Goal: Task Accomplishment & Management: Use online tool/utility

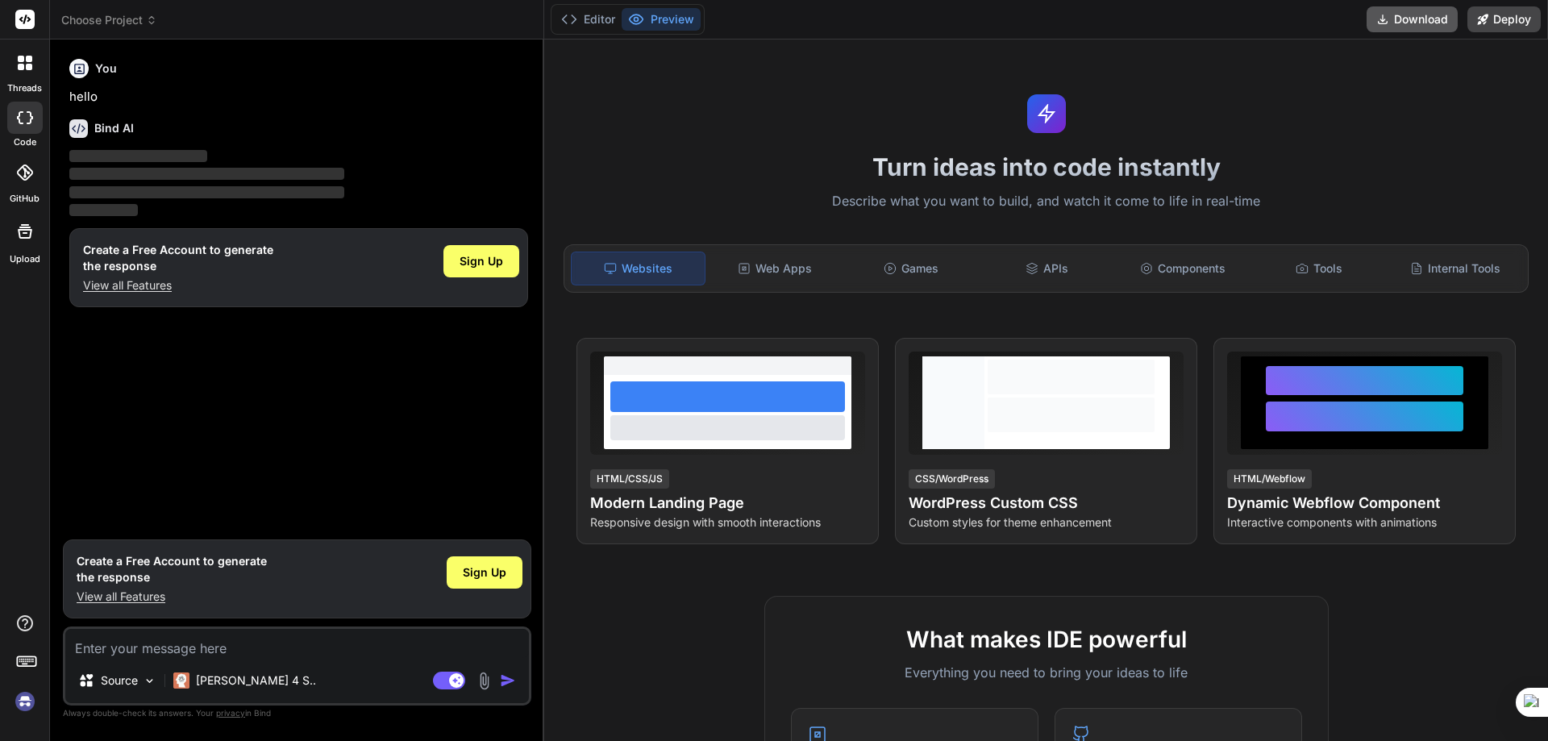
click at [1409, 19] on button "Download" at bounding box center [1412, 19] width 91 height 26
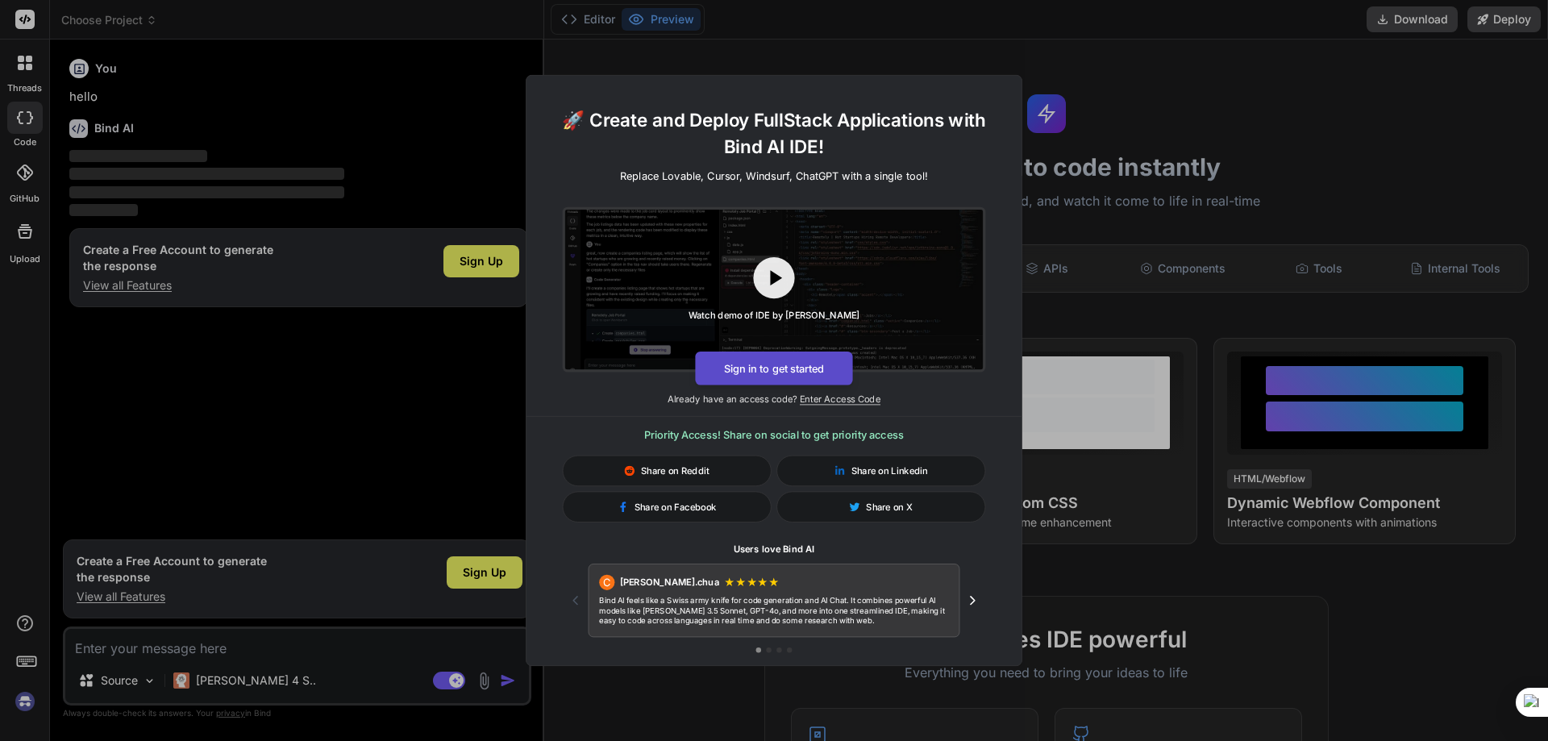
click at [748, 364] on button "Sign in to get started" at bounding box center [773, 369] width 157 height 34
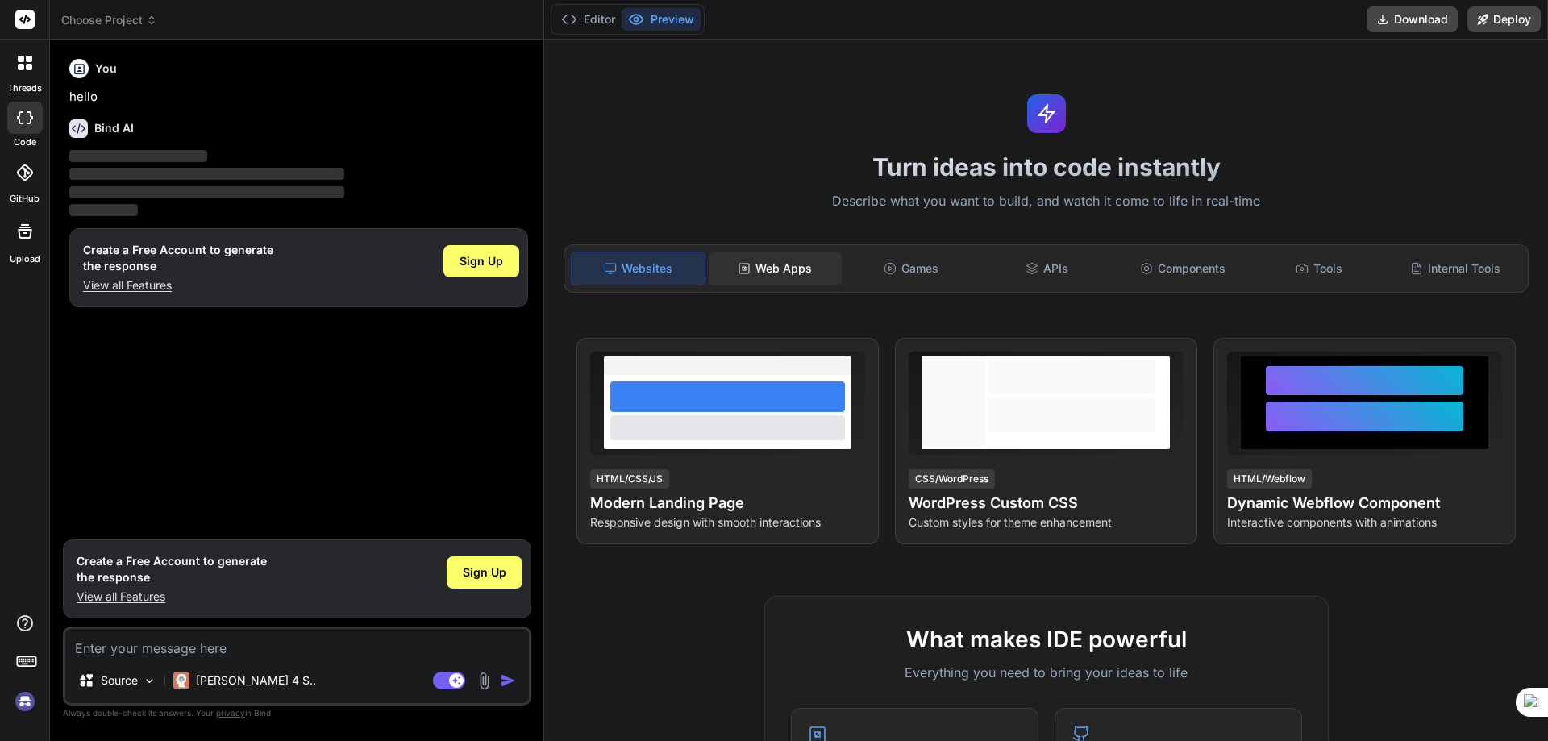
click at [733, 279] on div "Web Apps" at bounding box center [775, 269] width 133 height 34
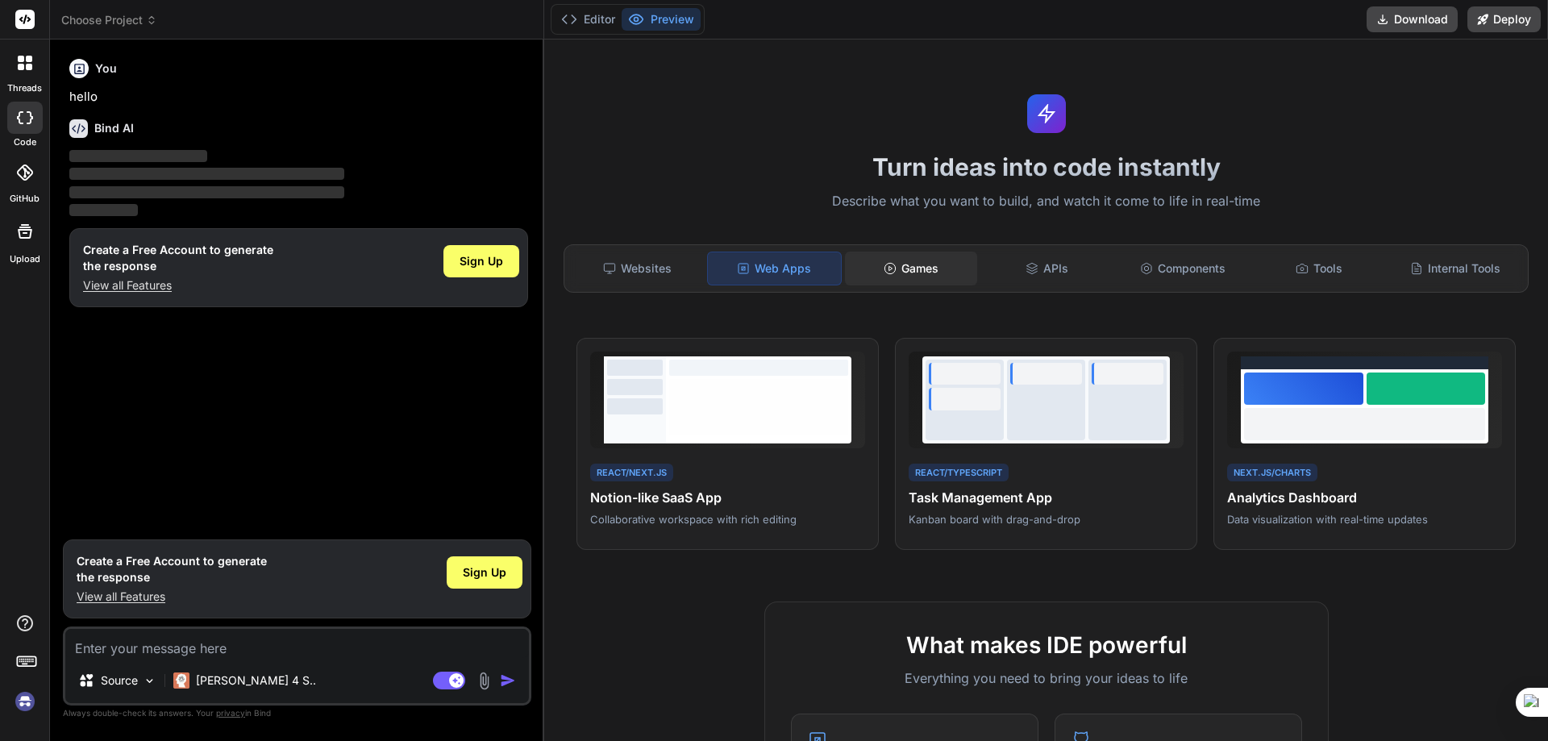
click at [886, 268] on icon at bounding box center [890, 268] width 13 height 13
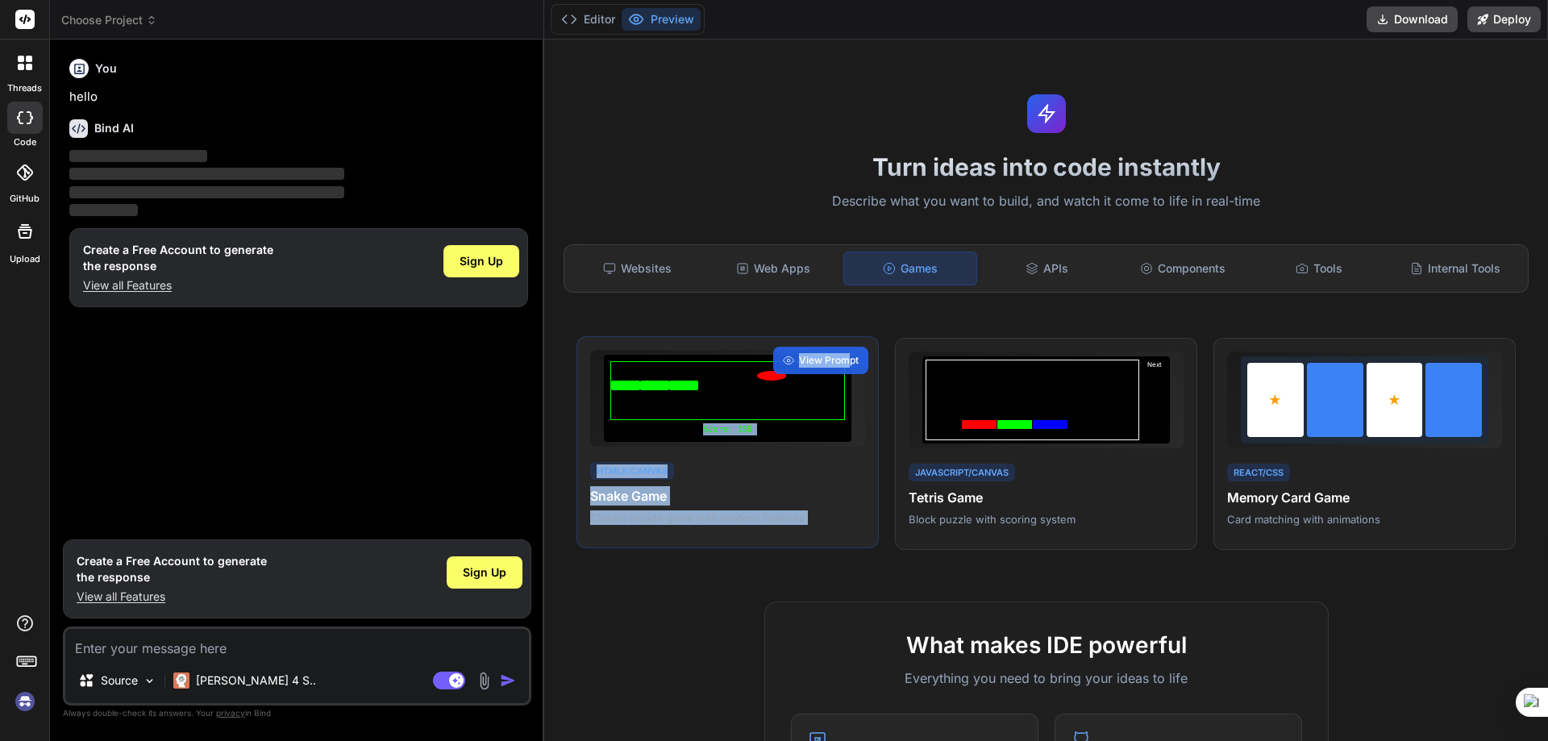
click at [839, 375] on div "Score: 150 HTML5/Canvas Snake Game Classic arcade game with modern features Vie…" at bounding box center [728, 442] width 302 height 213
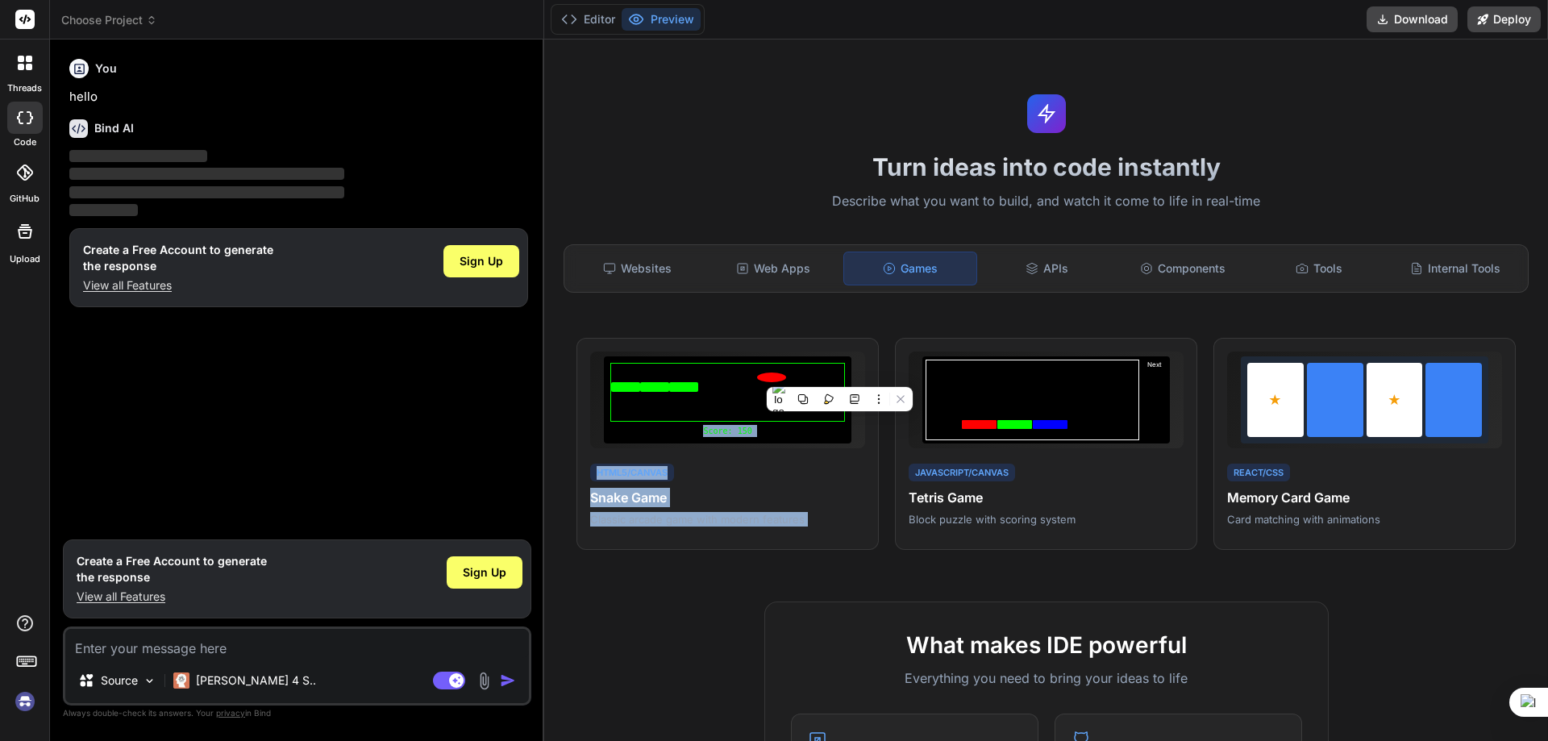
click at [818, 391] on div at bounding box center [828, 399] width 21 height 21
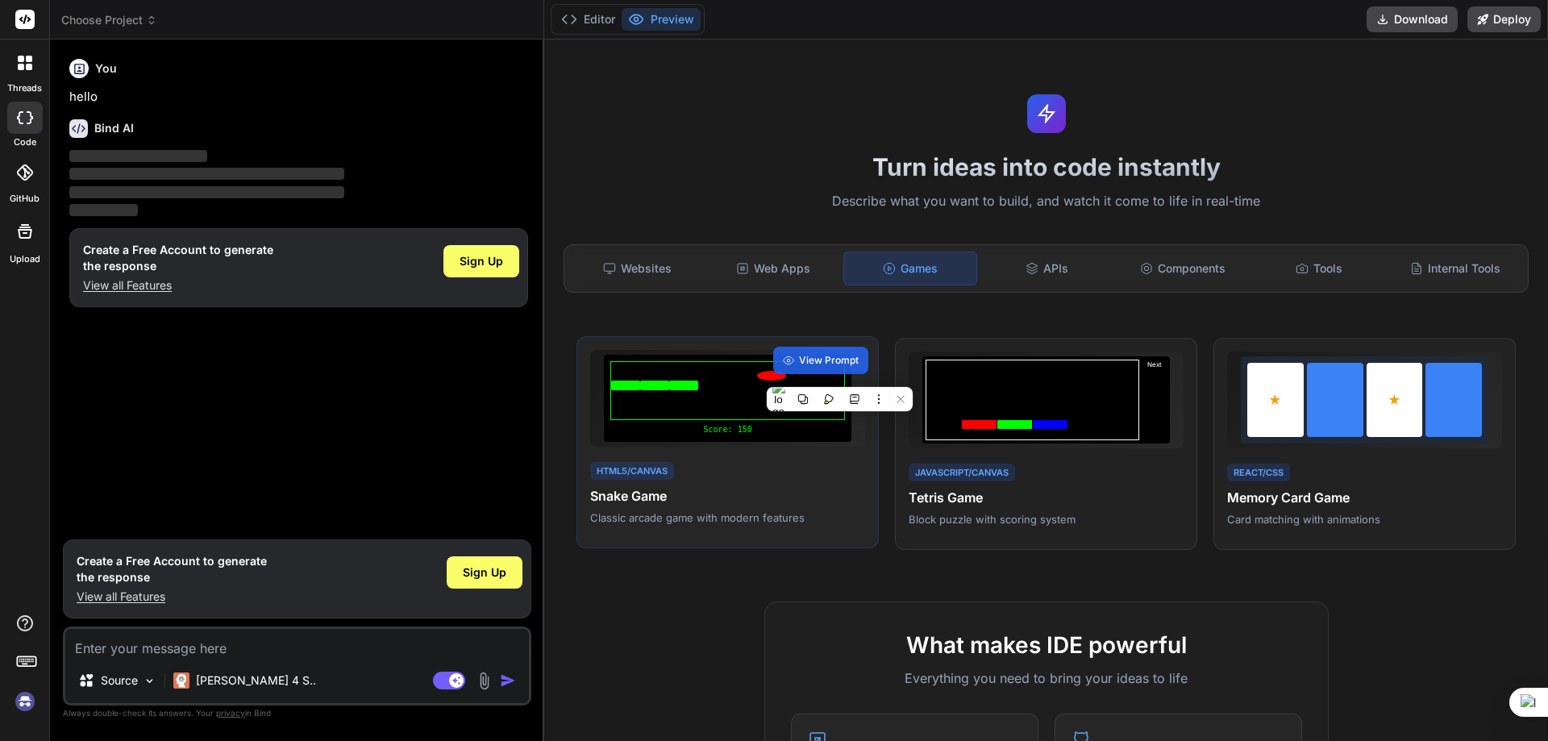
click at [706, 394] on div at bounding box center [727, 390] width 235 height 59
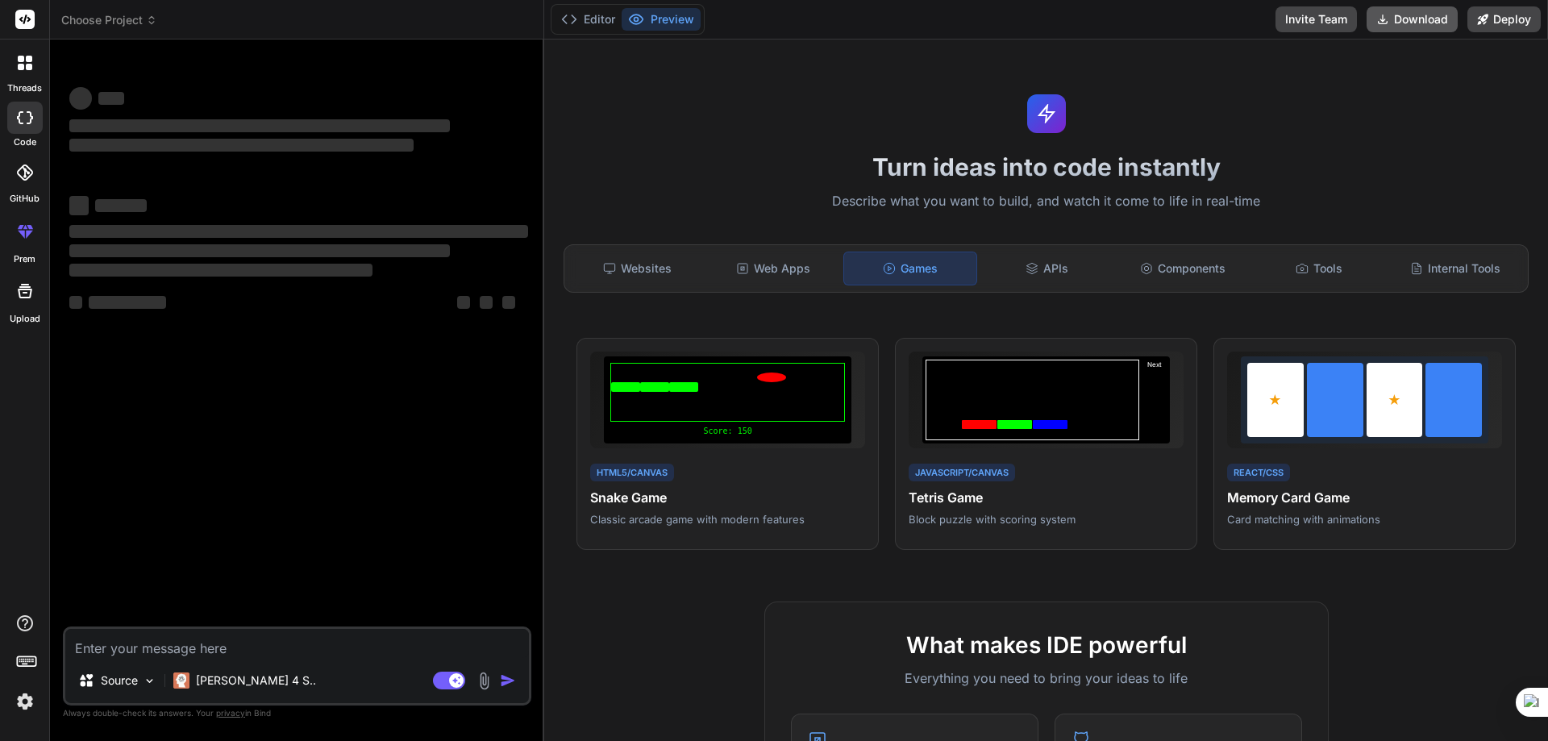
click at [1434, 12] on button "Download" at bounding box center [1412, 19] width 91 height 26
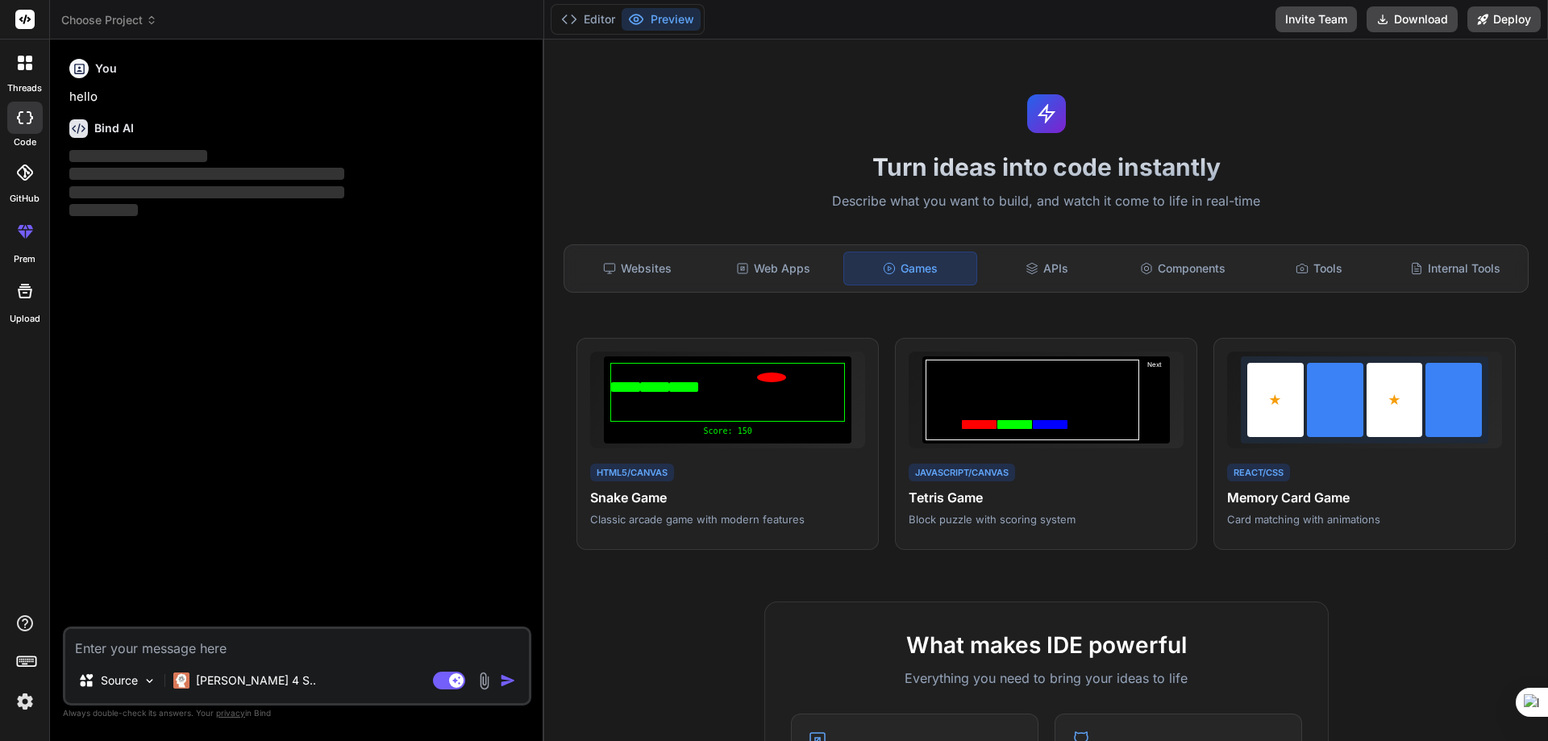
click at [343, 652] on textarea at bounding box center [297, 643] width 464 height 29
click at [635, 277] on div "Websites" at bounding box center [637, 269] width 133 height 34
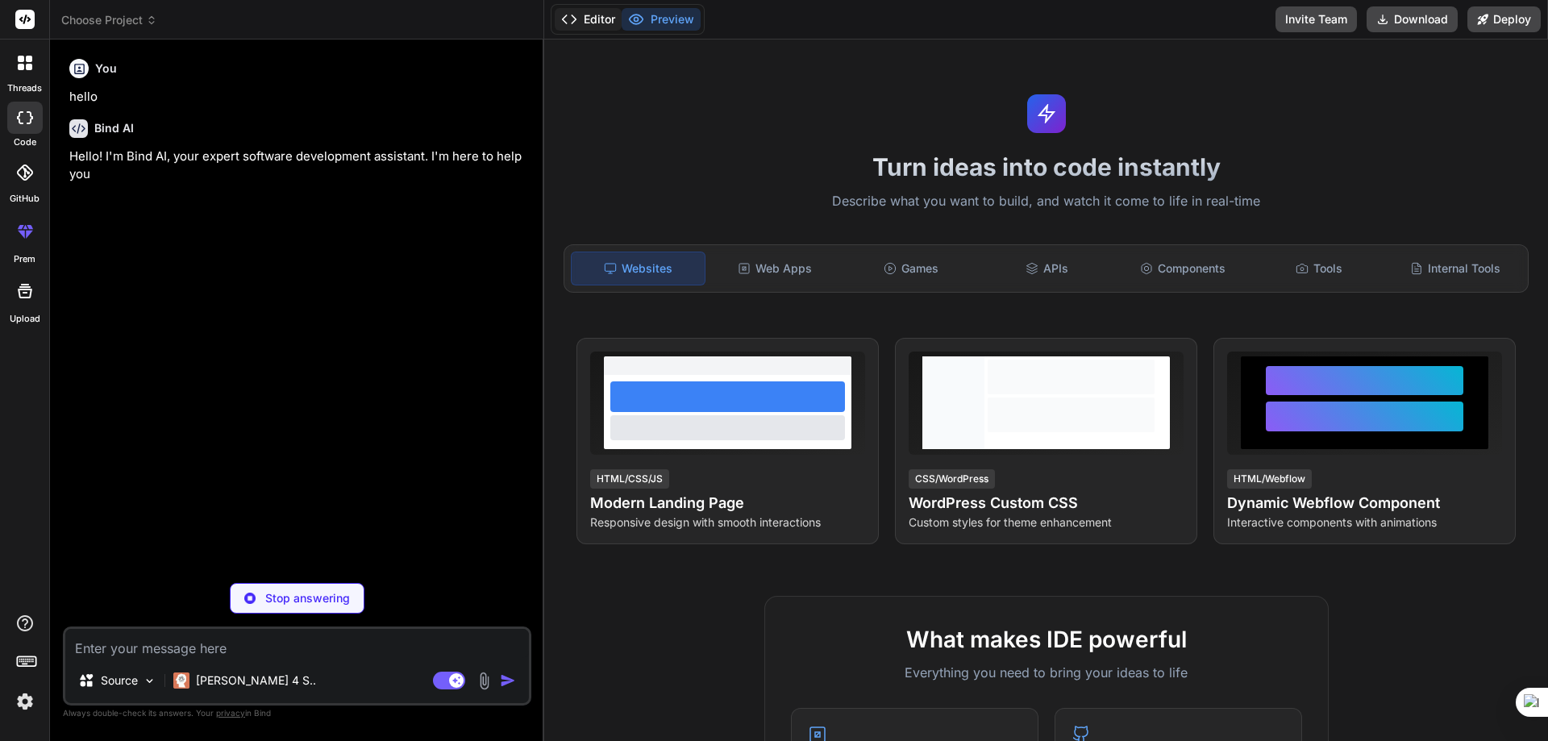
click at [621, 18] on button "Editor" at bounding box center [588, 19] width 67 height 23
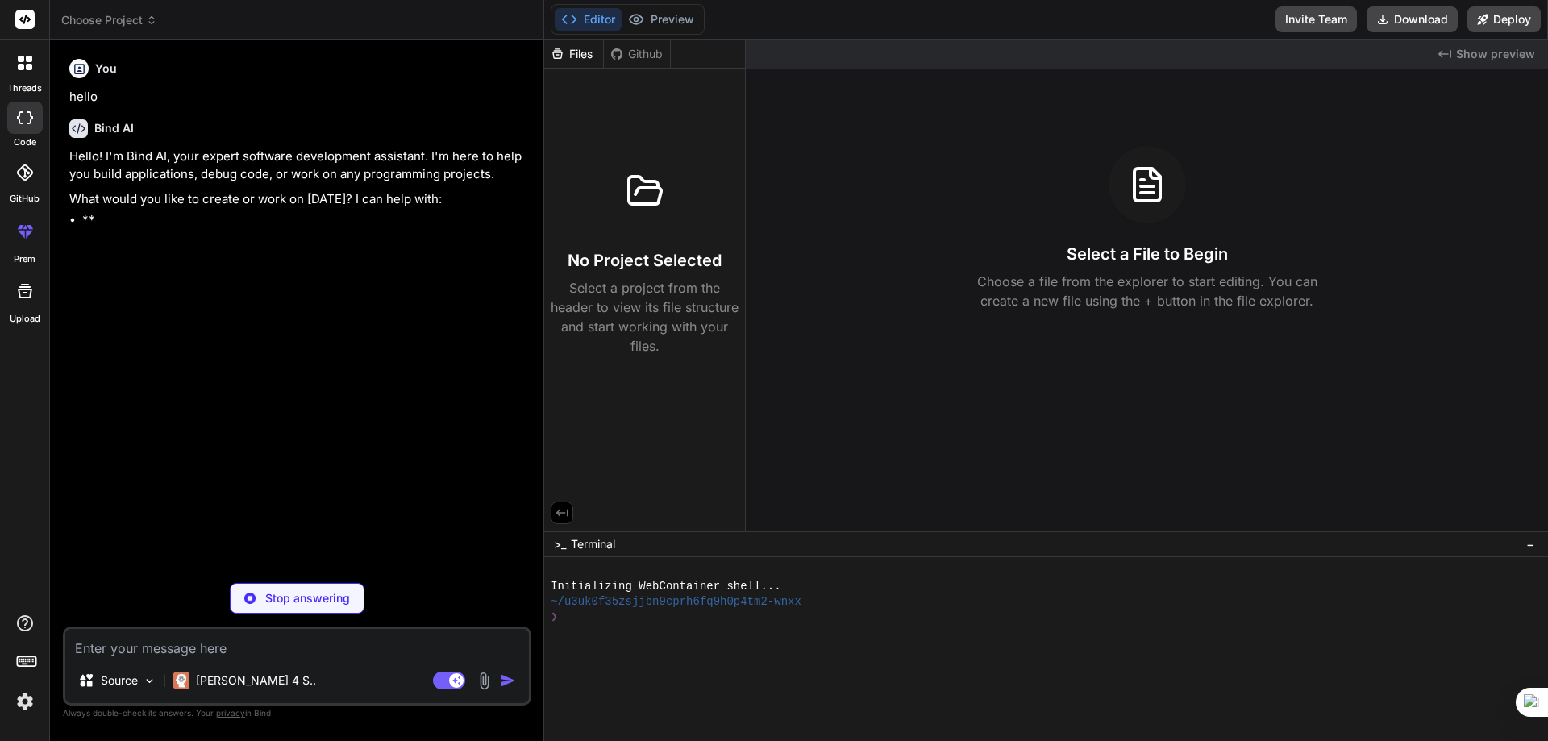
click at [879, 238] on div "Select a File to Begin Choose a file from the explorer to start editing. You ca…" at bounding box center [1147, 228] width 802 height 164
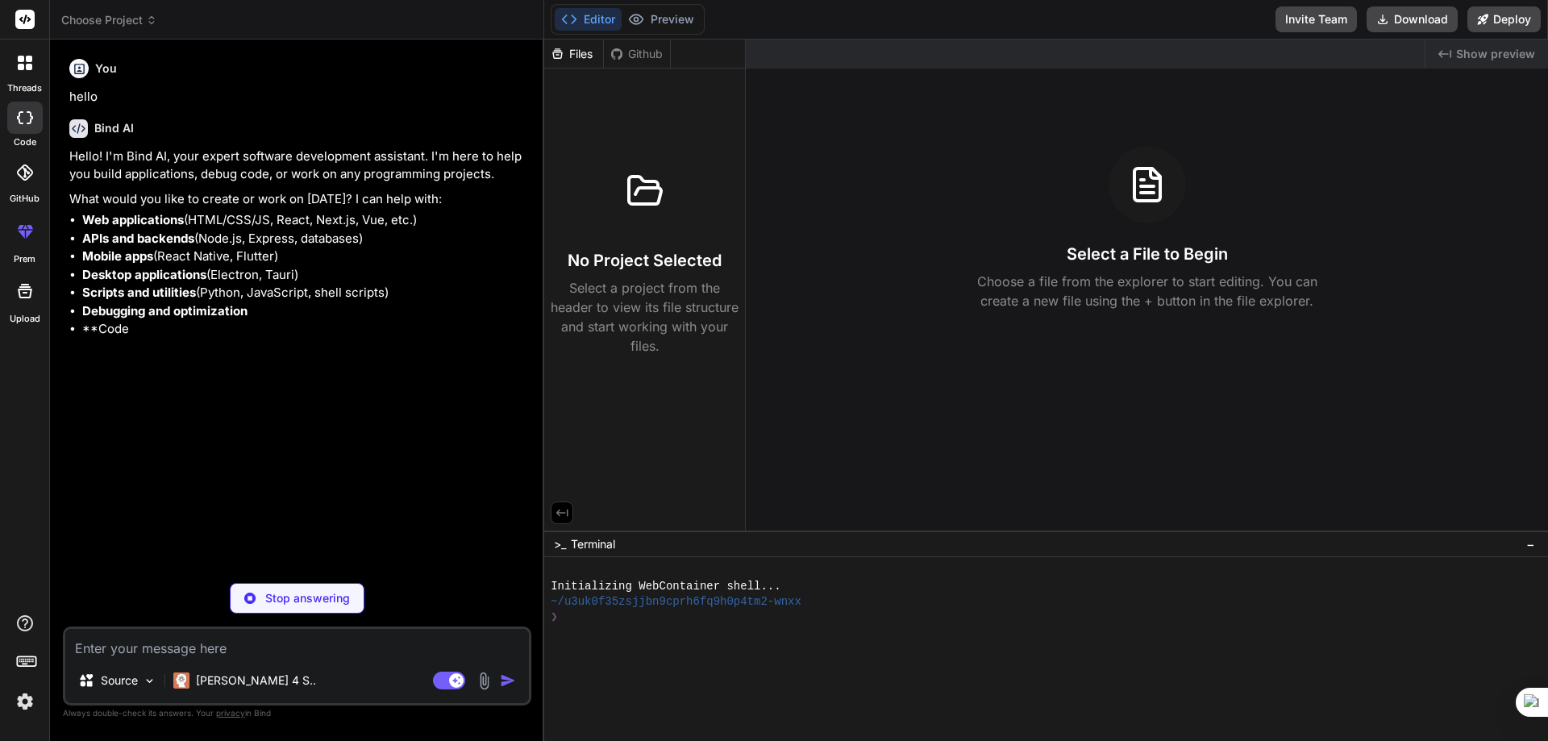
click at [584, 56] on div "Files" at bounding box center [573, 54] width 59 height 16
click at [628, 639] on div at bounding box center [1039, 632] width 976 height 15
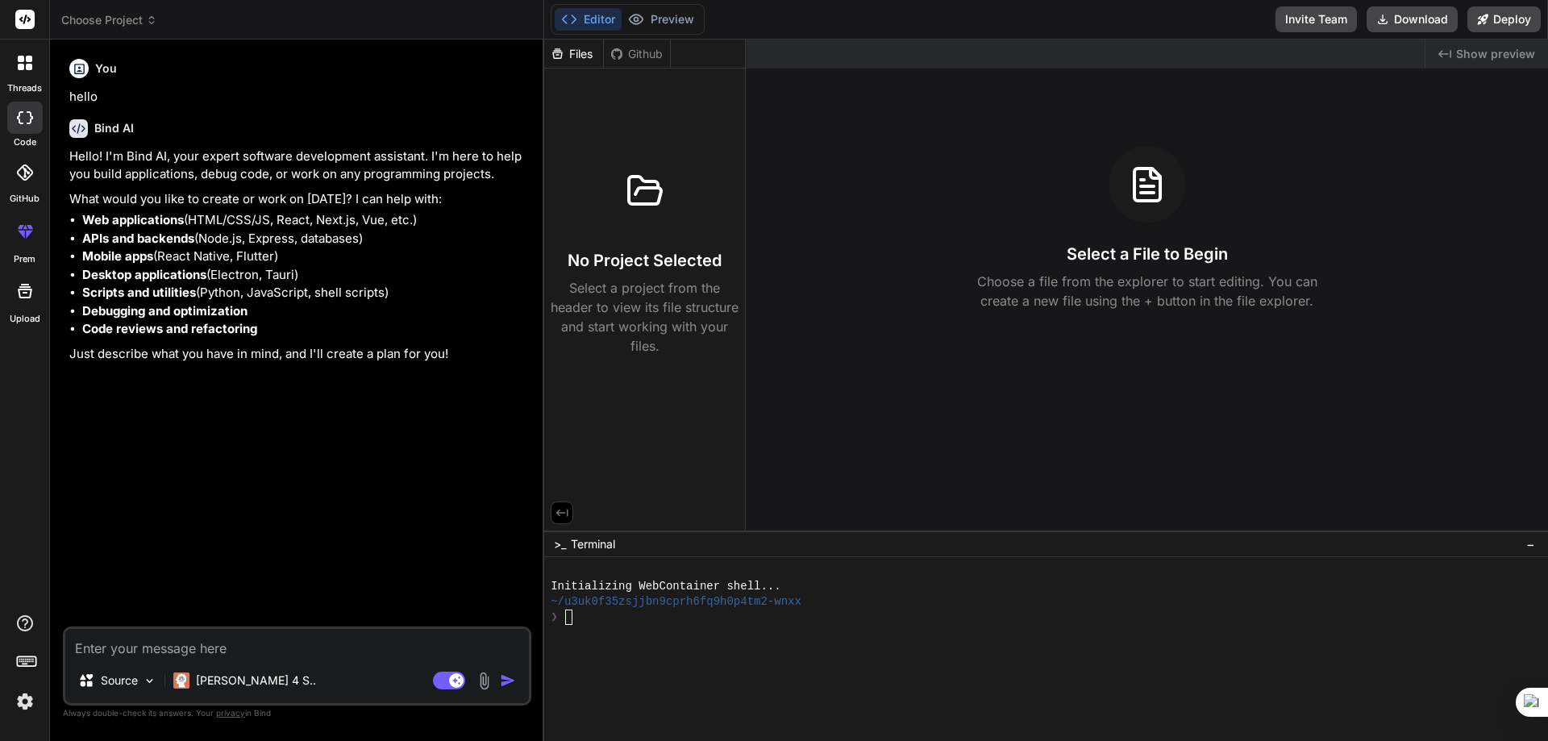
click at [559, 518] on icon at bounding box center [562, 513] width 15 height 15
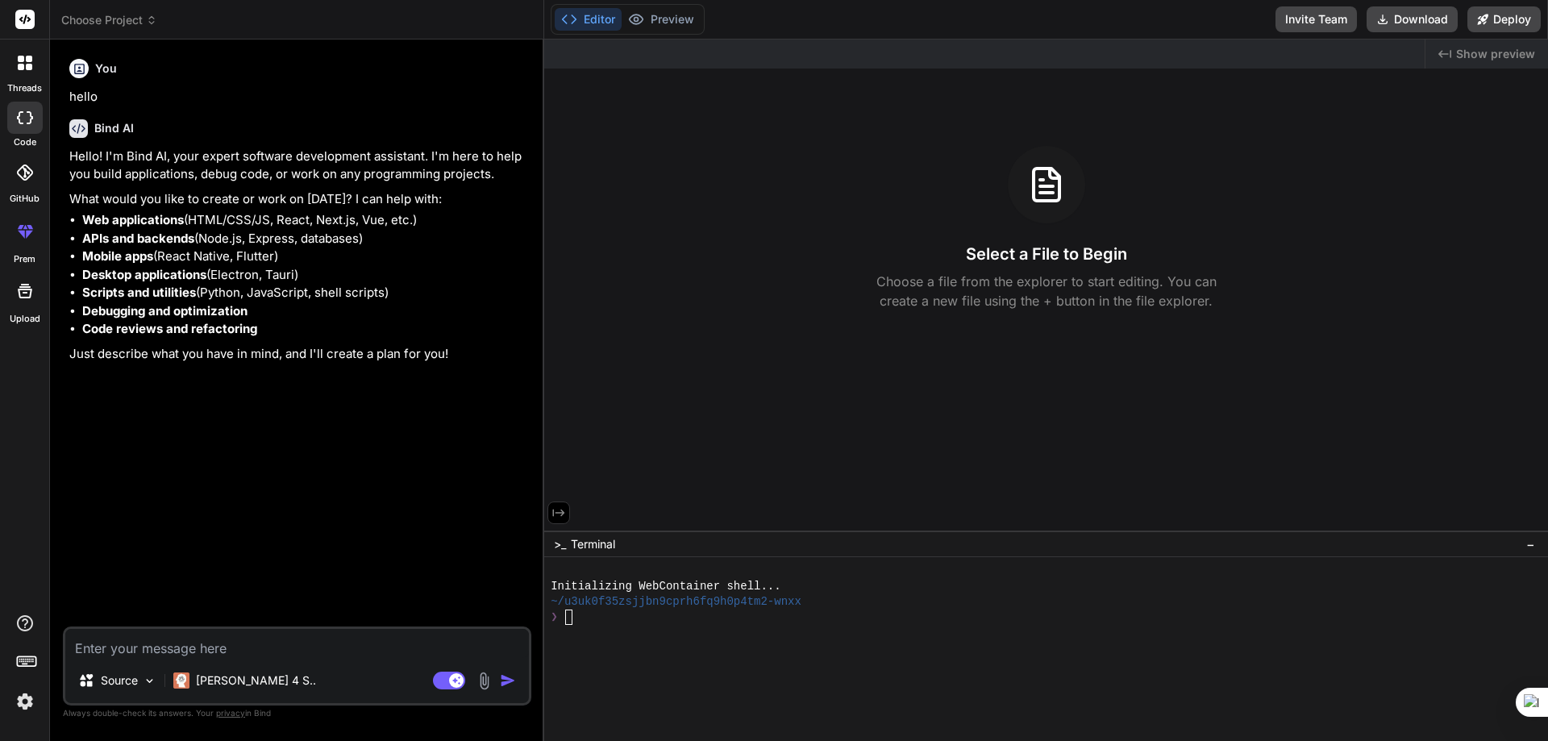
type textarea "x"
click at [951, 369] on div "Created with Pixso. Show preview Select a File to Begin Choose a file from the …" at bounding box center [1046, 285] width 1004 height 491
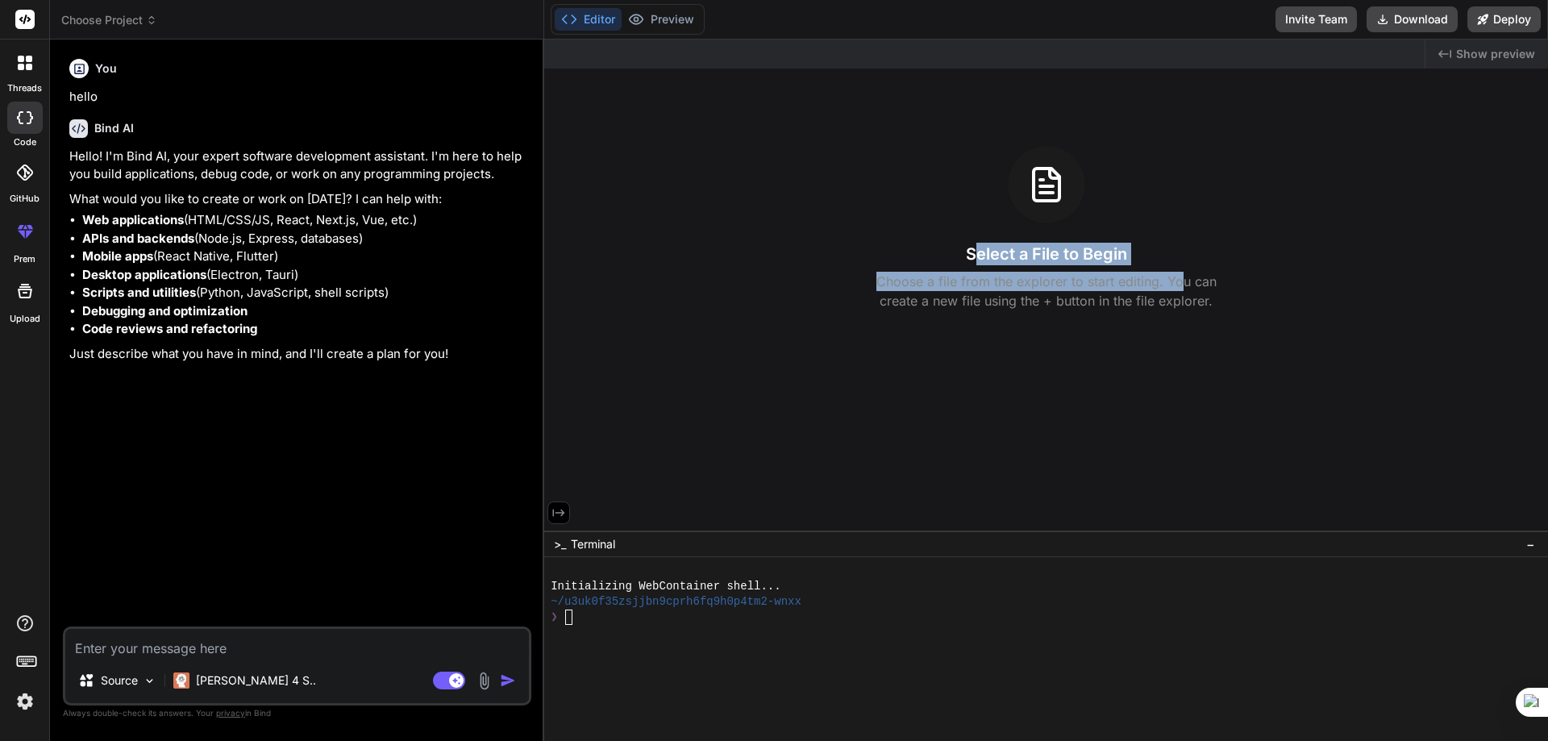
drag, startPoint x: 972, startPoint y: 256, endPoint x: 1184, endPoint y: 232, distance: 212.5
click at [1184, 232] on div "Select a File to Begin Choose a file from the explorer to start editing. You ca…" at bounding box center [1046, 228] width 1004 height 164
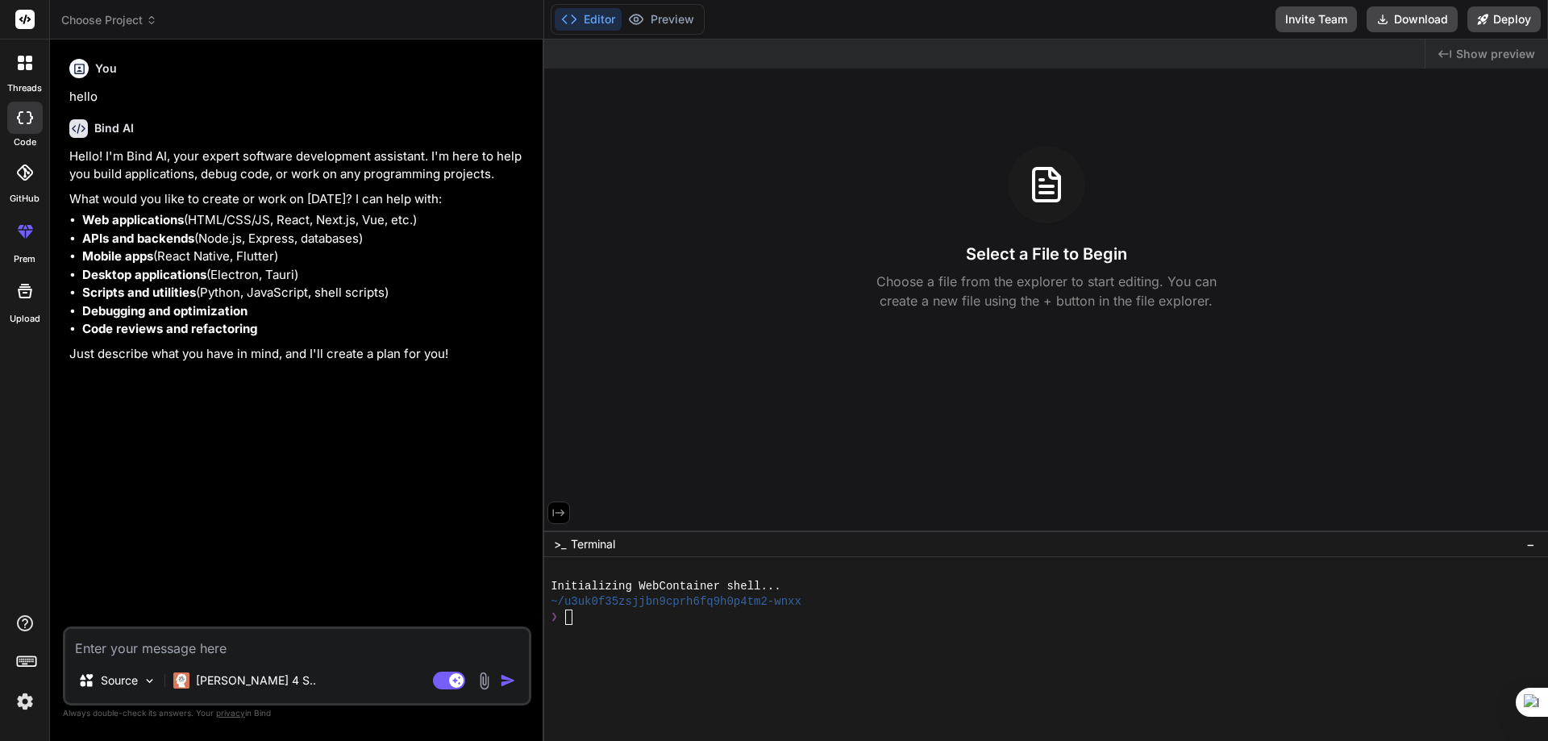
click at [557, 518] on icon at bounding box center [559, 513] width 15 height 15
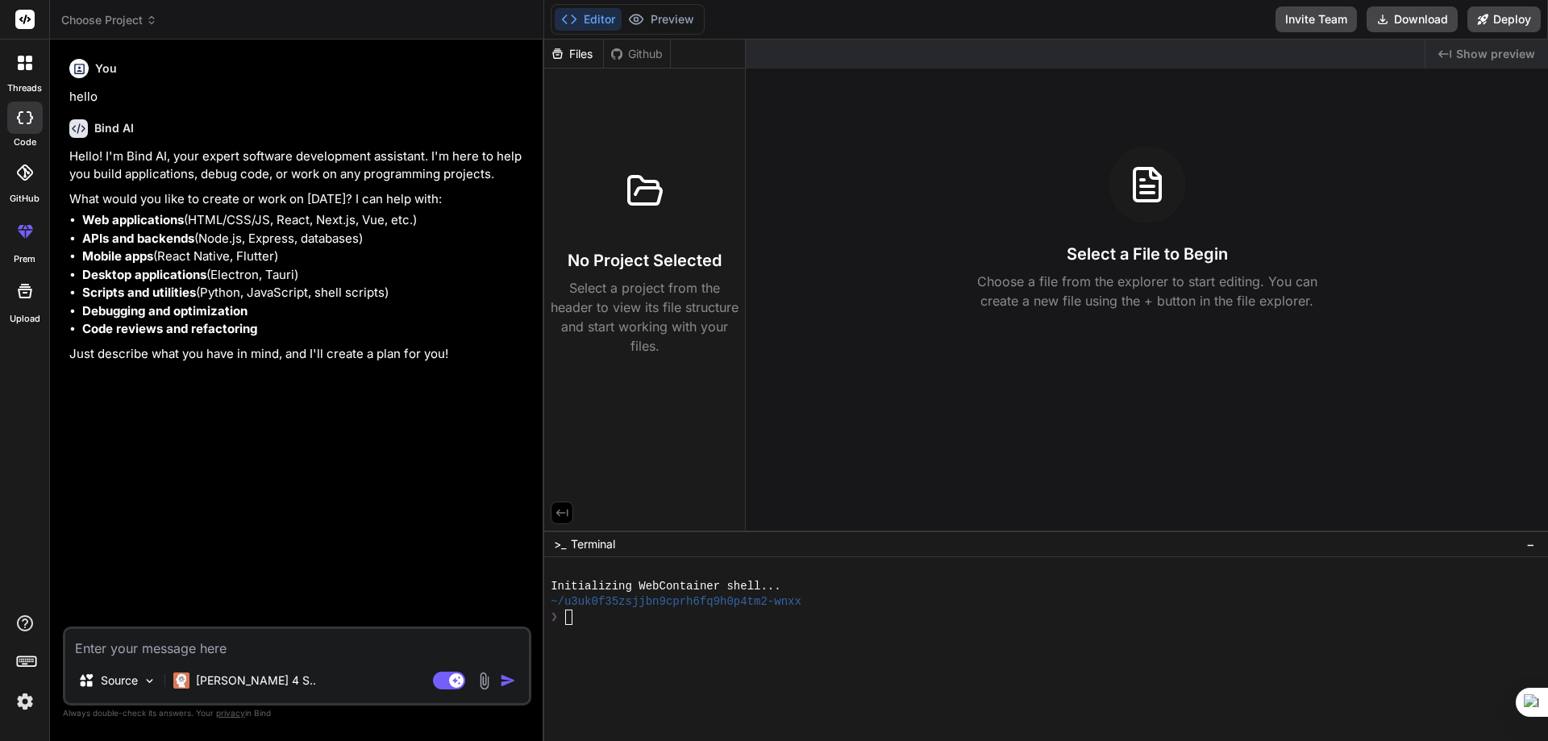
click at [391, 642] on textarea at bounding box center [297, 643] width 464 height 29
click at [1093, 207] on div "Select a File to Begin Choose a file from the explorer to start editing. You ca…" at bounding box center [1147, 228] width 802 height 164
click at [1151, 177] on icon at bounding box center [1156, 174] width 10 height 10
click at [1463, 62] on div "Created with Pixso. Show preview" at bounding box center [1487, 54] width 123 height 29
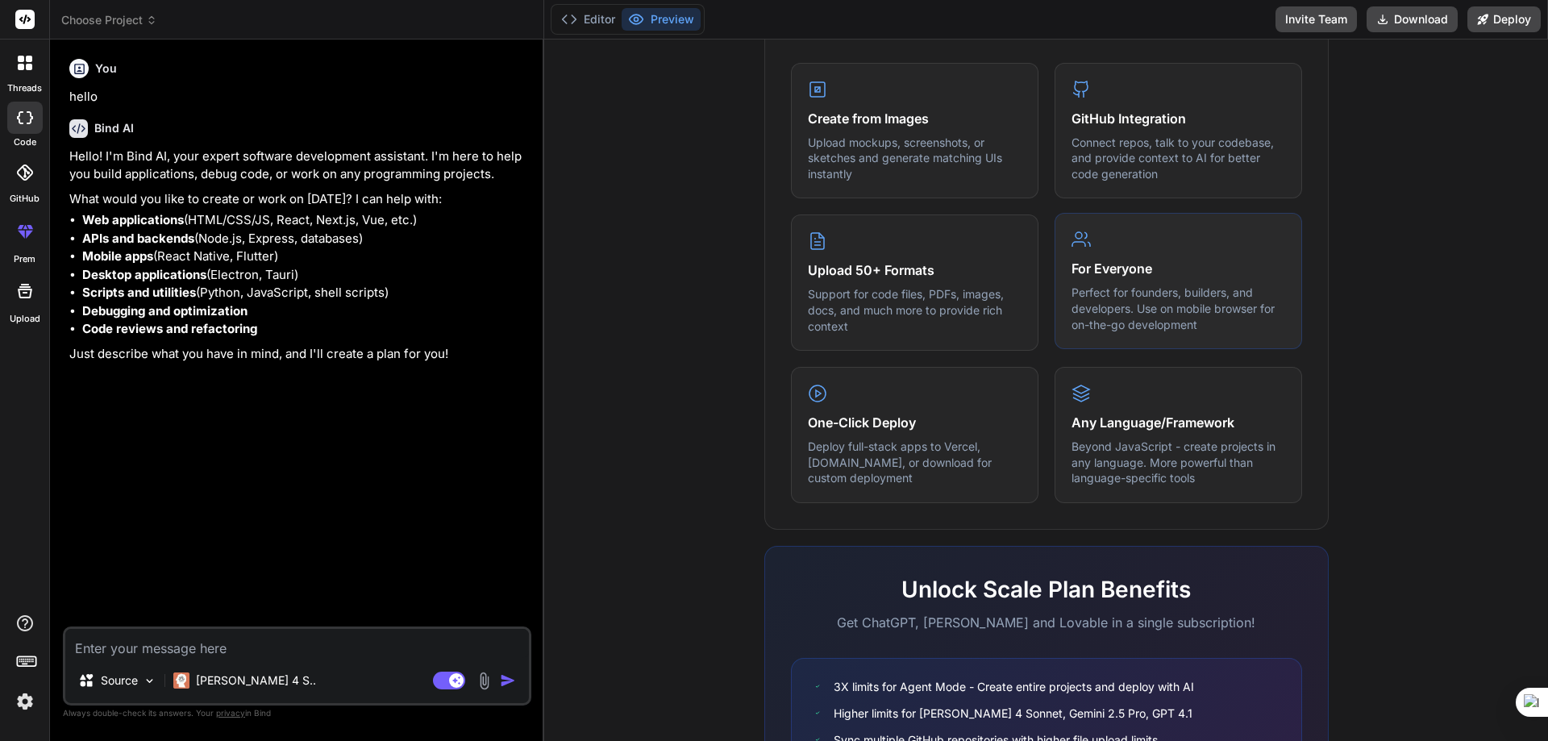
scroll to position [797, 0]
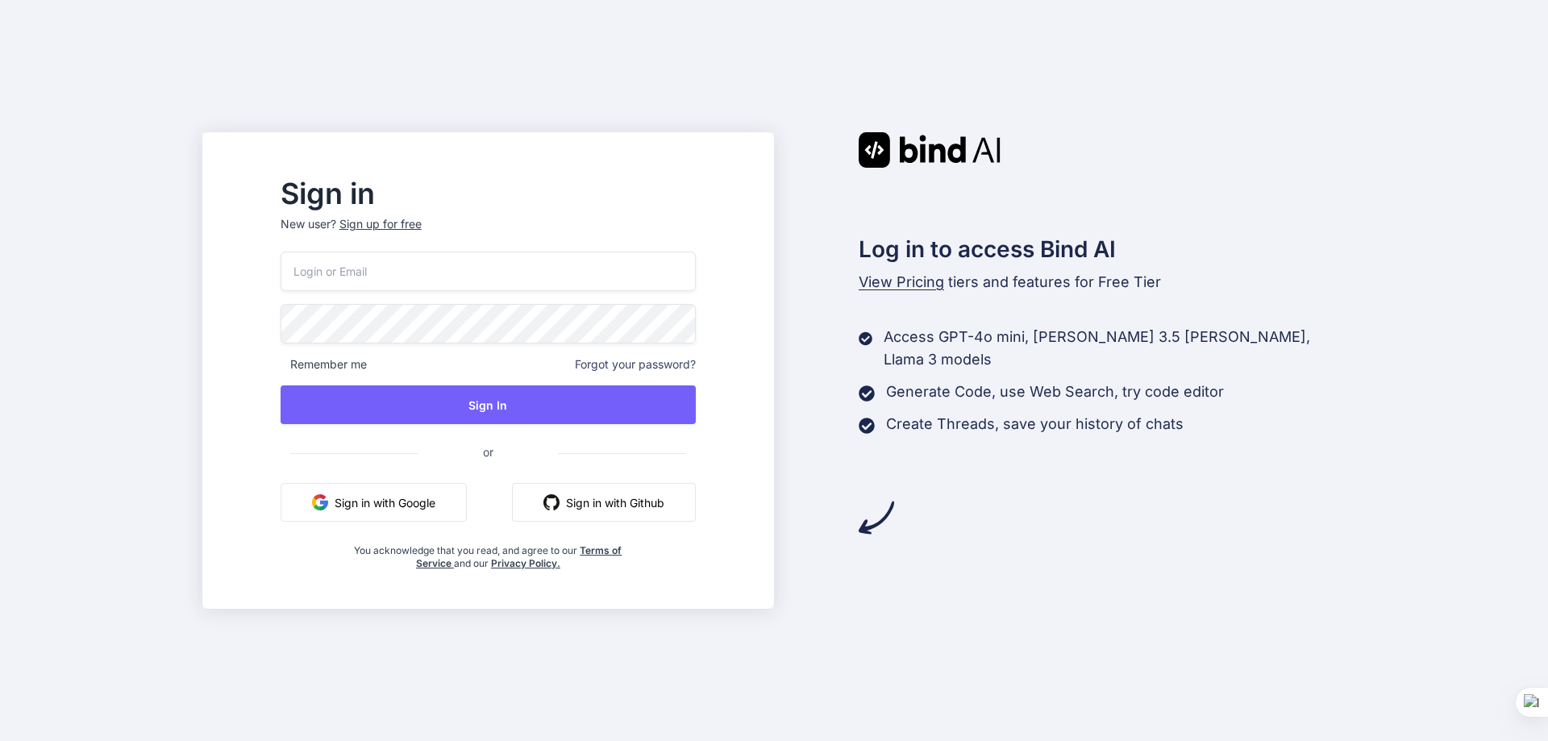
click at [431, 504] on button "Sign in with Google" at bounding box center [374, 502] width 186 height 39
